Goal: Information Seeking & Learning: Learn about a topic

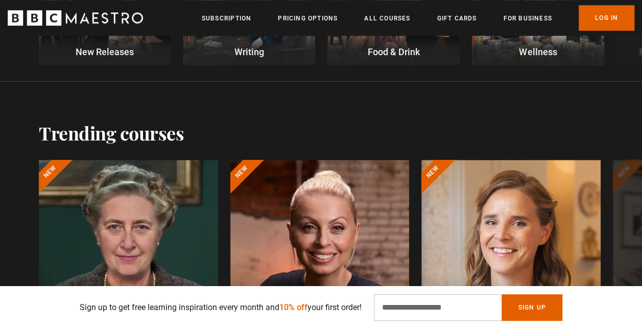
scroll to position [510, 0]
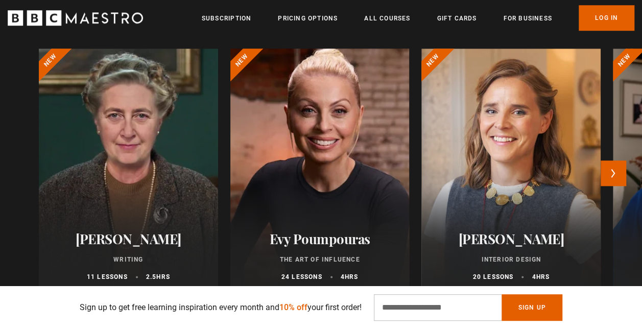
click at [328, 142] on div at bounding box center [319, 170] width 197 height 269
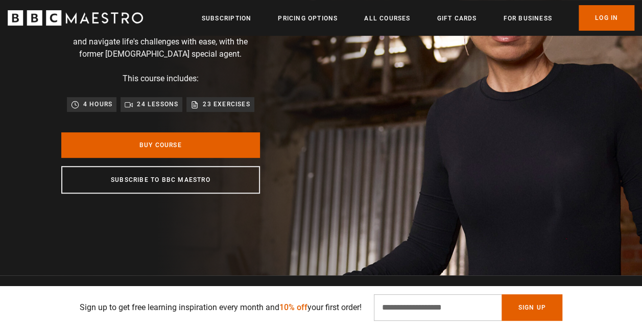
scroll to position [153, 0]
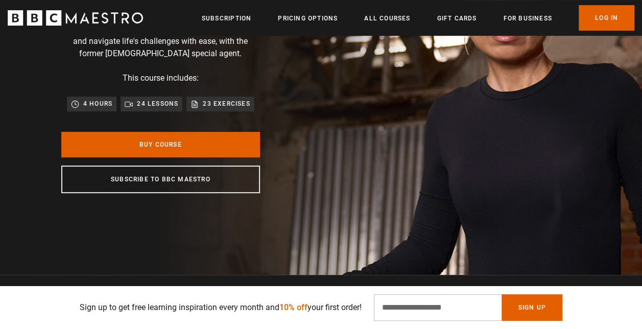
click at [292, 303] on span "10% off" at bounding box center [293, 307] width 28 height 10
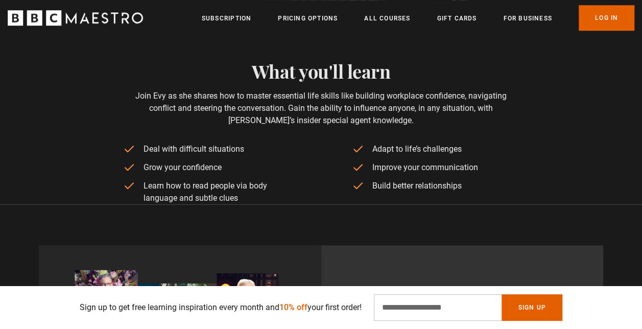
scroll to position [0, 128]
drag, startPoint x: 373, startPoint y: 147, endPoint x: 470, endPoint y: 146, distance: 97.5
click at [470, 146] on li "Adapt to life’s challenges" at bounding box center [435, 149] width 167 height 12
drag, startPoint x: 470, startPoint y: 146, endPoint x: 355, endPoint y: 167, distance: 116.7
click at [355, 167] on li "Improve your communication" at bounding box center [435, 167] width 167 height 12
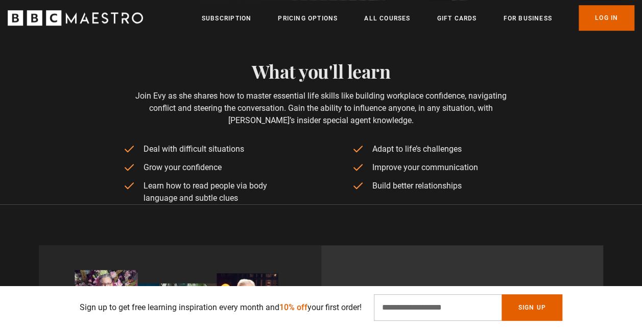
drag, startPoint x: 355, startPoint y: 167, endPoint x: 308, endPoint y: 188, distance: 51.4
click at [308, 188] on ul "Deal with difficult situations Grow your confidence Learn how to read people vi…" at bounding box center [321, 173] width 396 height 61
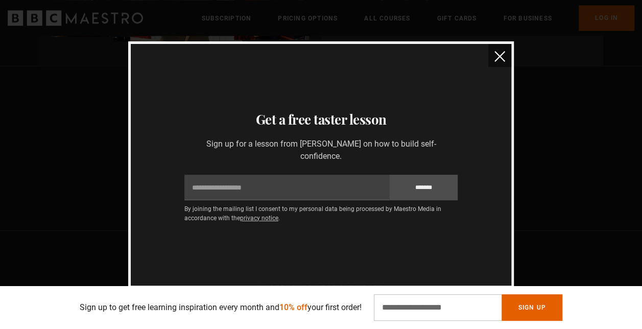
scroll to position [0, 642]
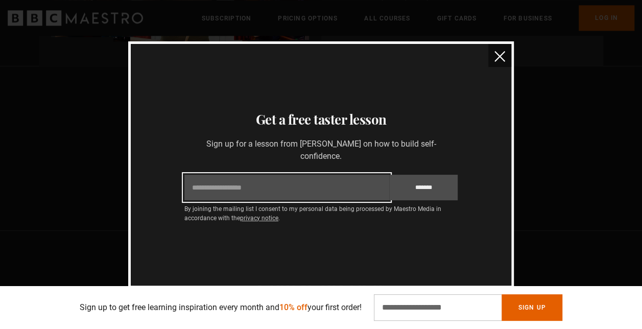
click at [315, 194] on input "Email" at bounding box center [286, 188] width 205 height 26
type input "**********"
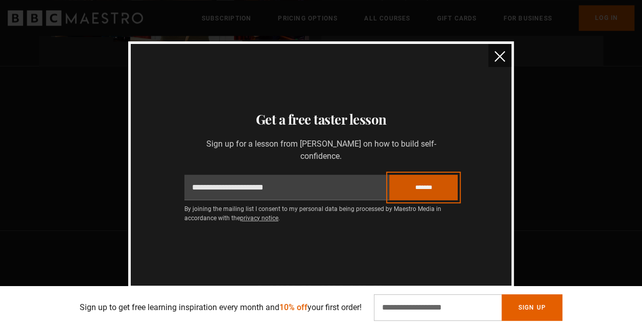
click at [430, 185] on input "*******" at bounding box center [423, 188] width 68 height 26
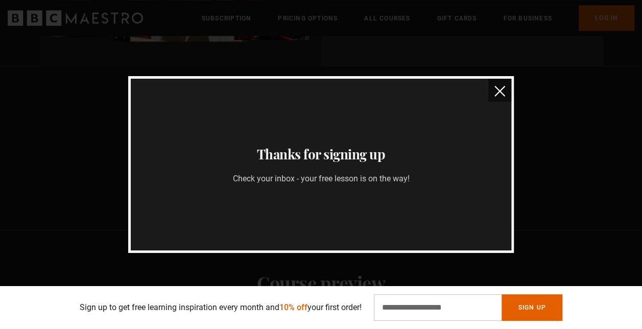
click at [495, 91] on img "close" at bounding box center [499, 91] width 11 height 11
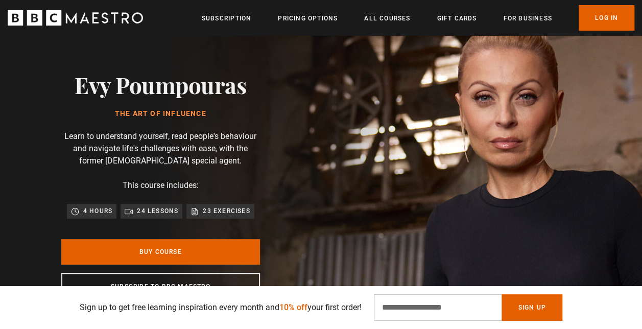
scroll to position [0, 0]
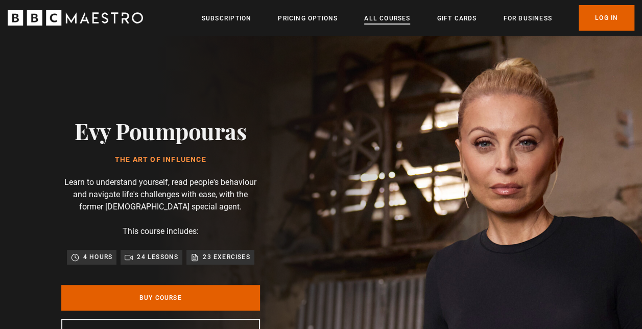
click at [379, 14] on link "All Courses" at bounding box center [387, 18] width 46 height 10
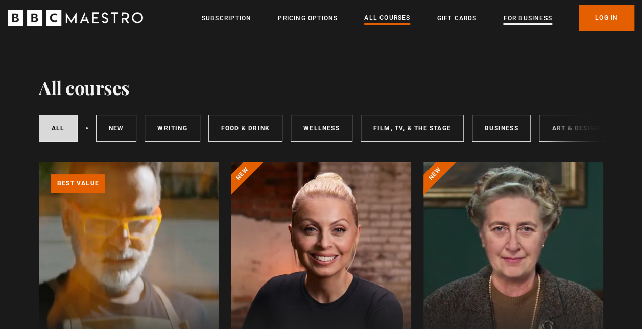
click at [511, 18] on link "For business" at bounding box center [527, 18] width 48 height 10
